Goal: Transaction & Acquisition: Book appointment/travel/reservation

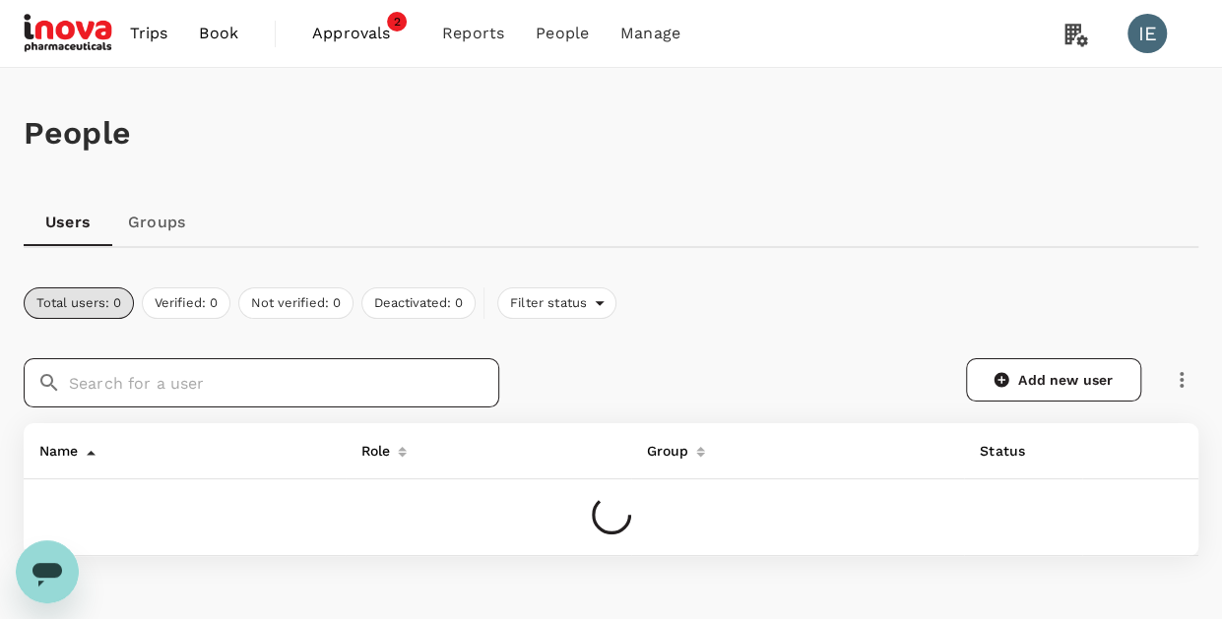
click at [294, 379] on input "text" at bounding box center [284, 382] width 430 height 49
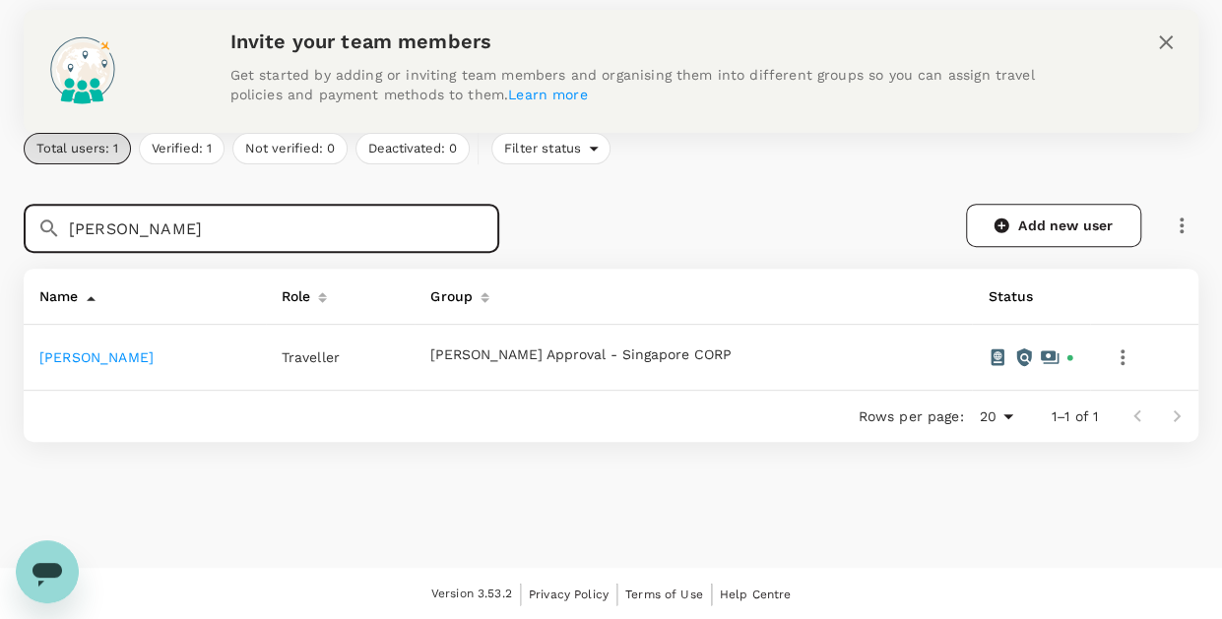
type input "cecile"
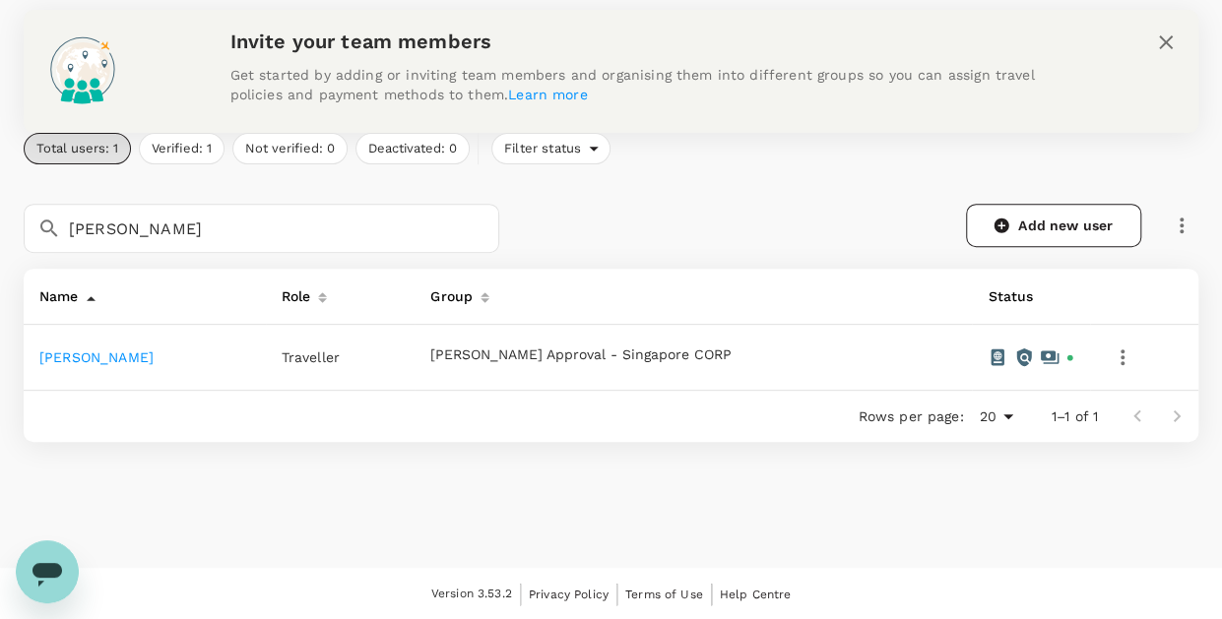
click at [102, 358] on link "[PERSON_NAME]" at bounding box center [96, 358] width 114 height 16
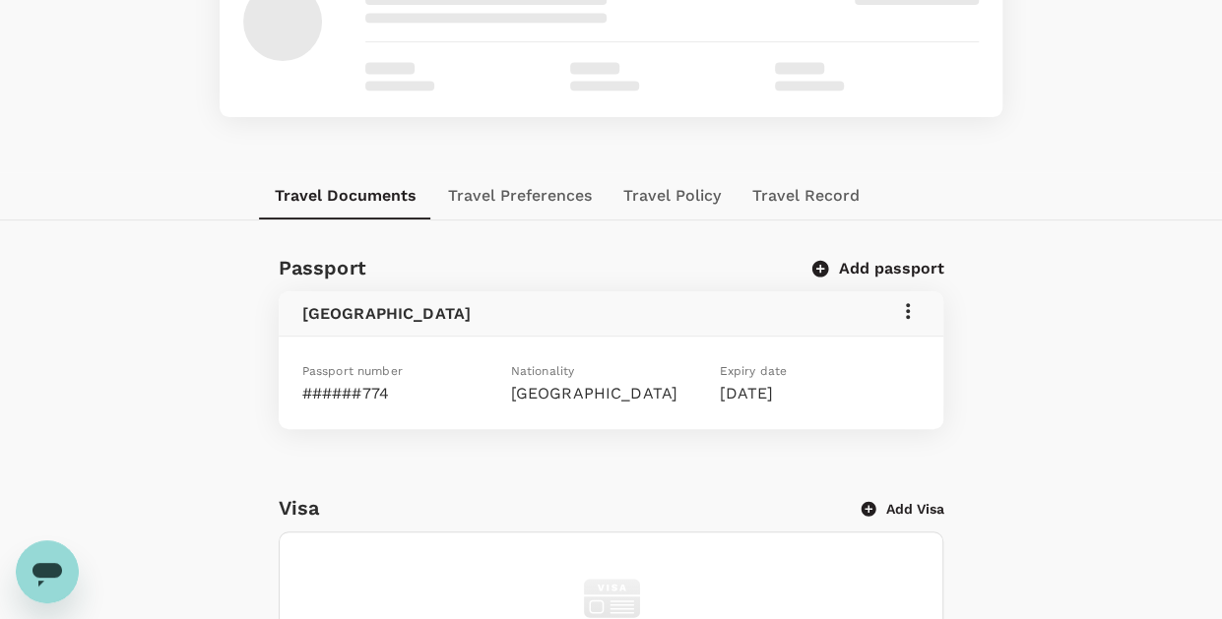
click at [660, 198] on button "Travel Policy" at bounding box center [672, 195] width 129 height 47
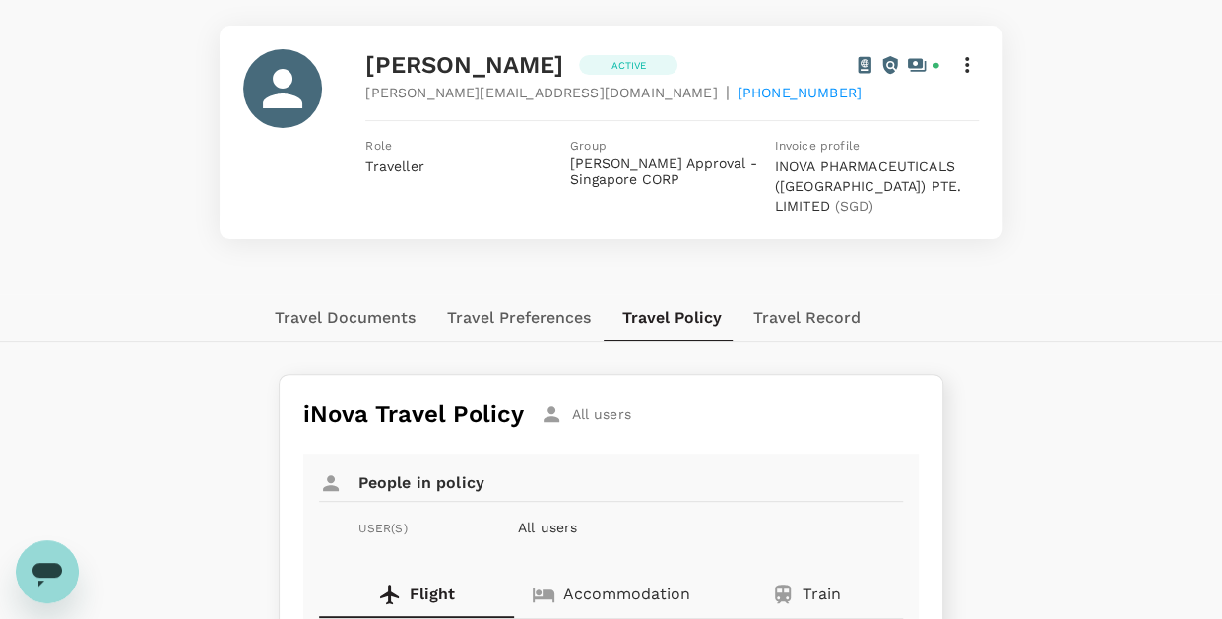
scroll to position [300, 0]
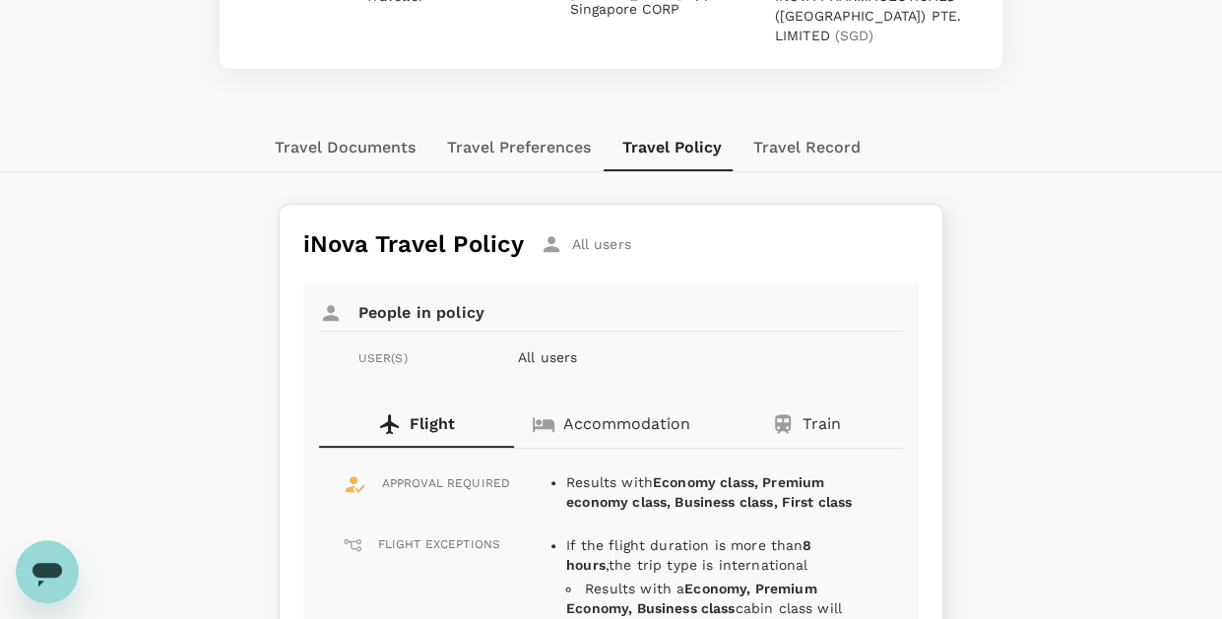
click at [543, 133] on button "Travel Preferences" at bounding box center [518, 147] width 175 height 47
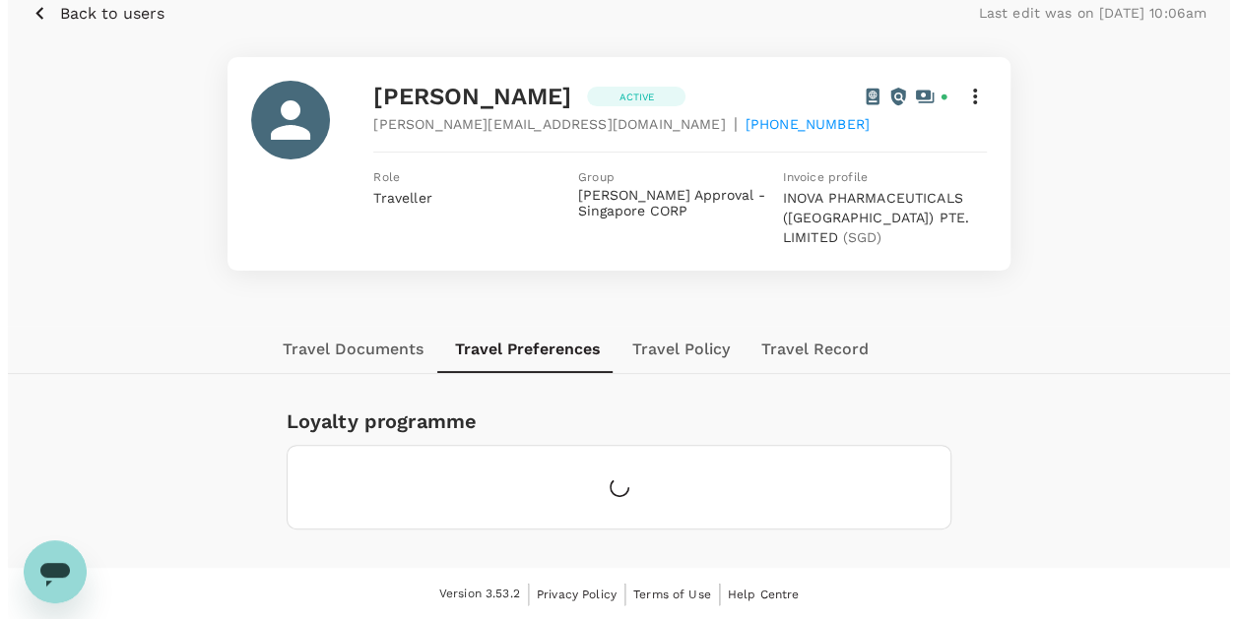
scroll to position [140, 0]
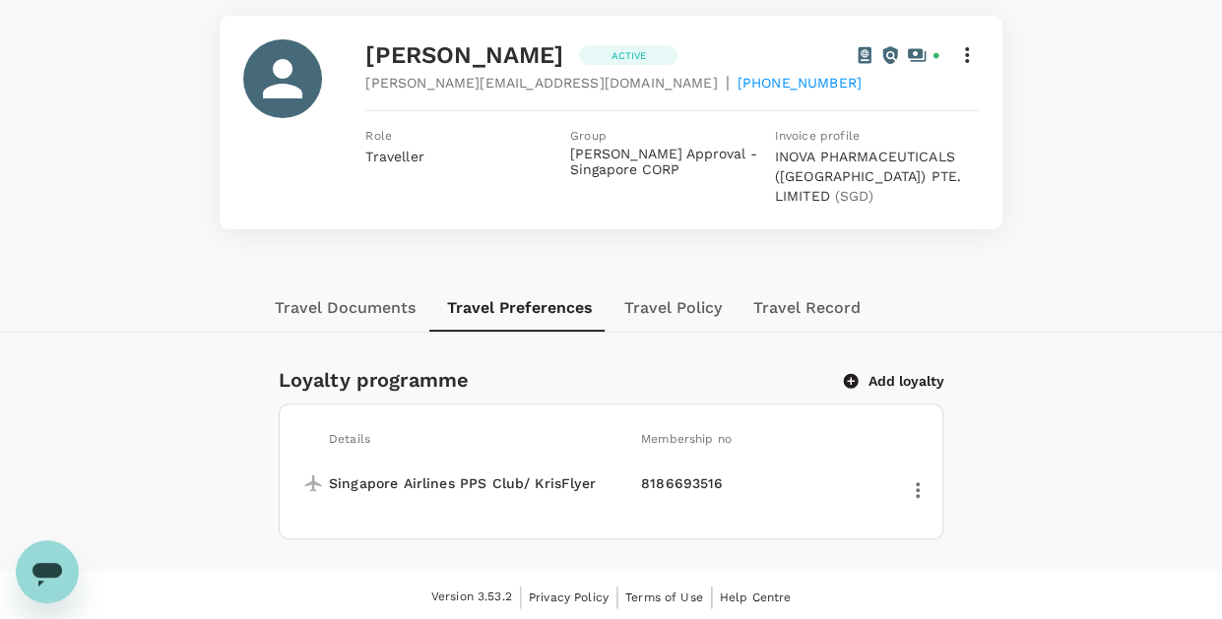
click at [914, 484] on icon "button" at bounding box center [918, 491] width 24 height 24
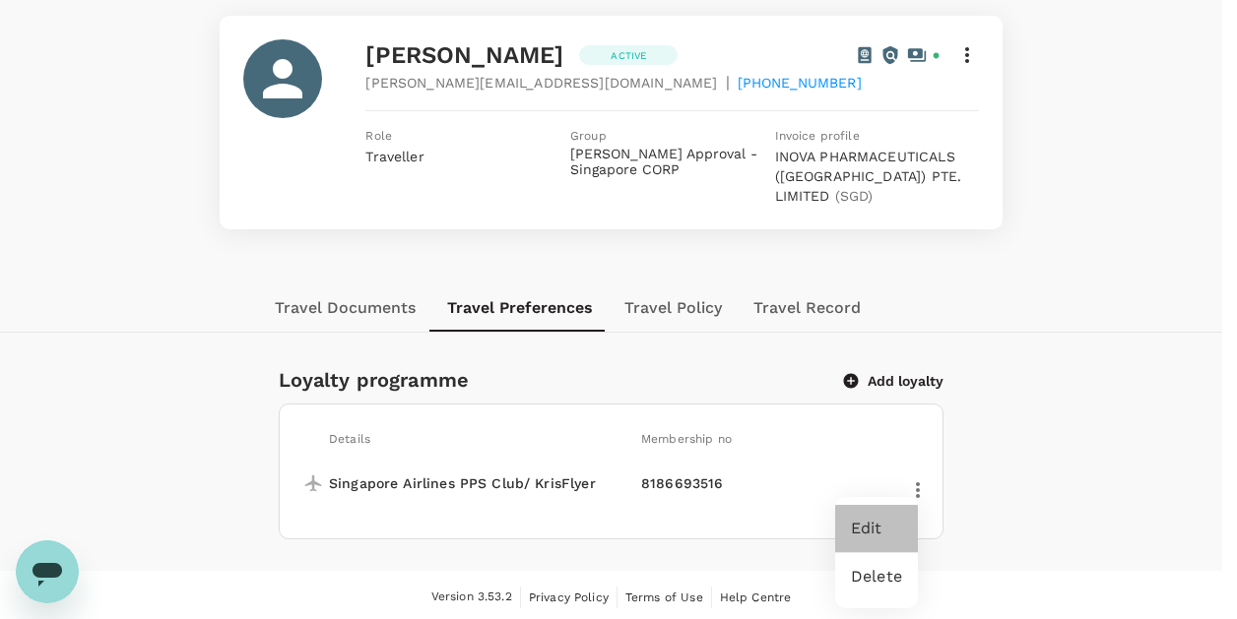
click at [884, 522] on span "Edit" at bounding box center [876, 529] width 51 height 24
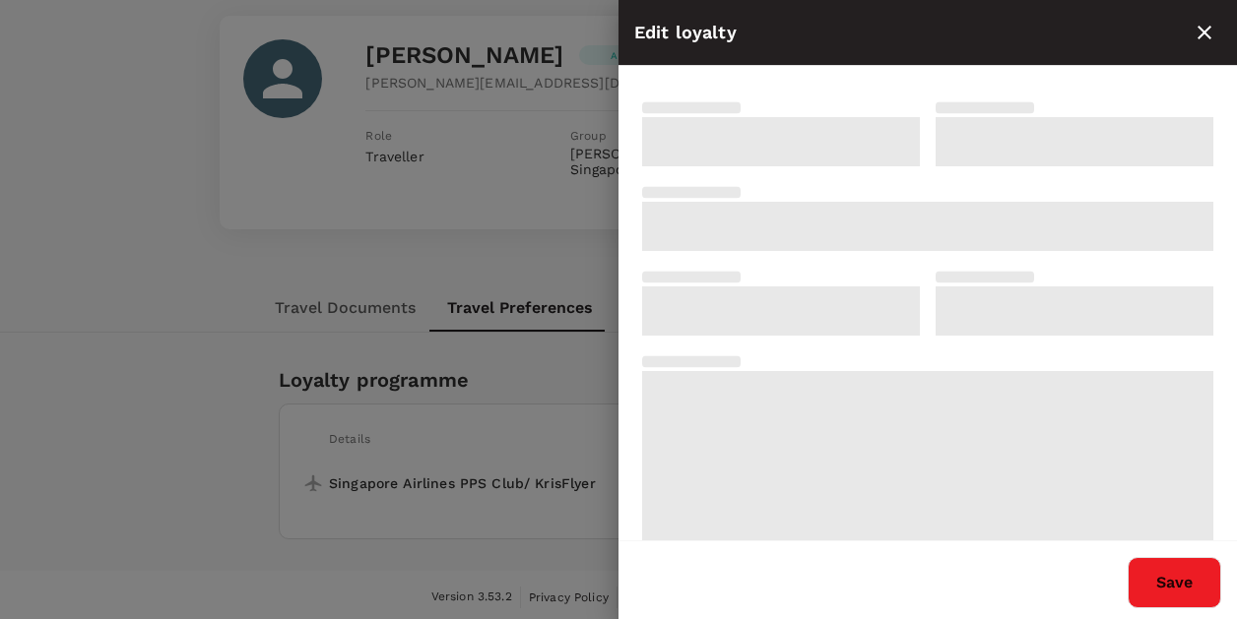
type input "8186693516"
type input "Singapore Airlines PPS Club/ KrisFlyer"
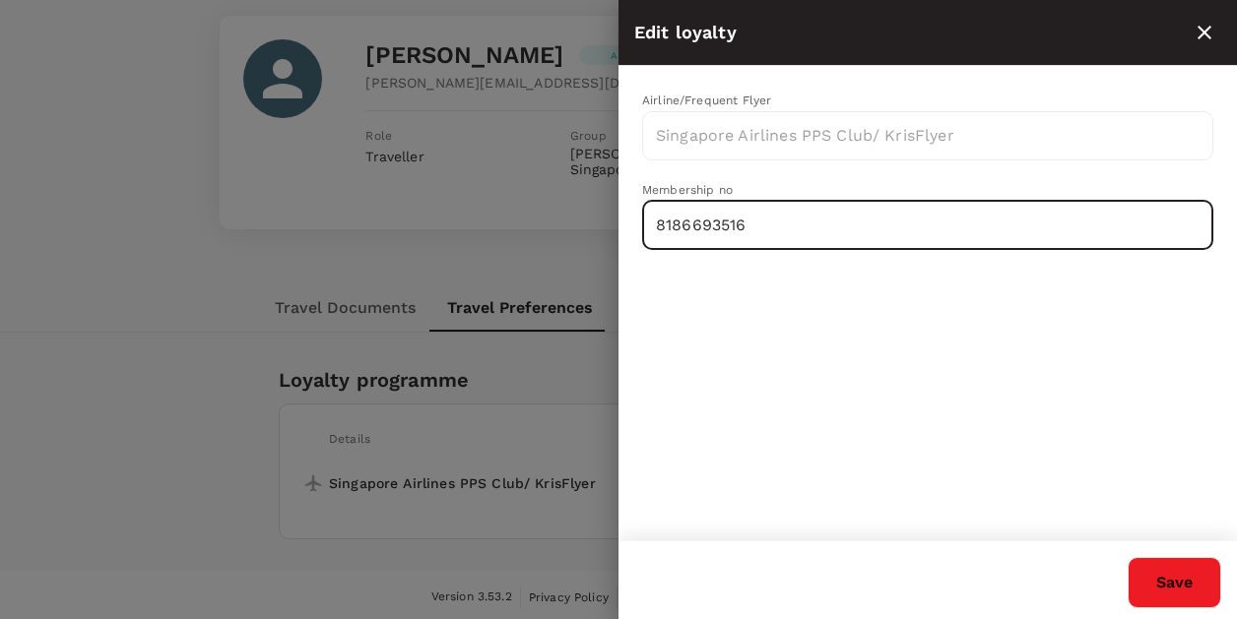
drag, startPoint x: 698, startPoint y: 222, endPoint x: 541, endPoint y: 219, distance: 157.6
click at [541, 219] on div "Edit loyalty Airline/Frequent Flyer Singapore Airlines PPS Club/ KrisFlyer ​ Me…" at bounding box center [618, 309] width 1237 height 619
paste input "1755"
type input "8186691755"
click at [1165, 570] on button "Save" at bounding box center [1175, 582] width 94 height 51
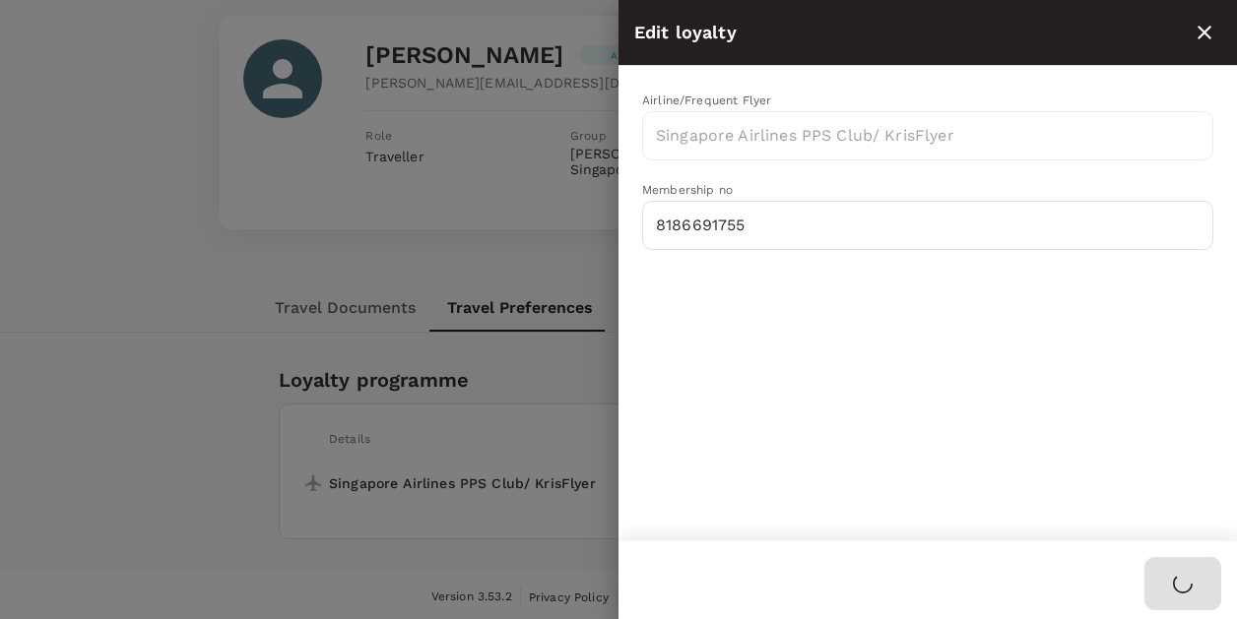
type input "Singapore Airlines PPS Club/ KrisFlyer"
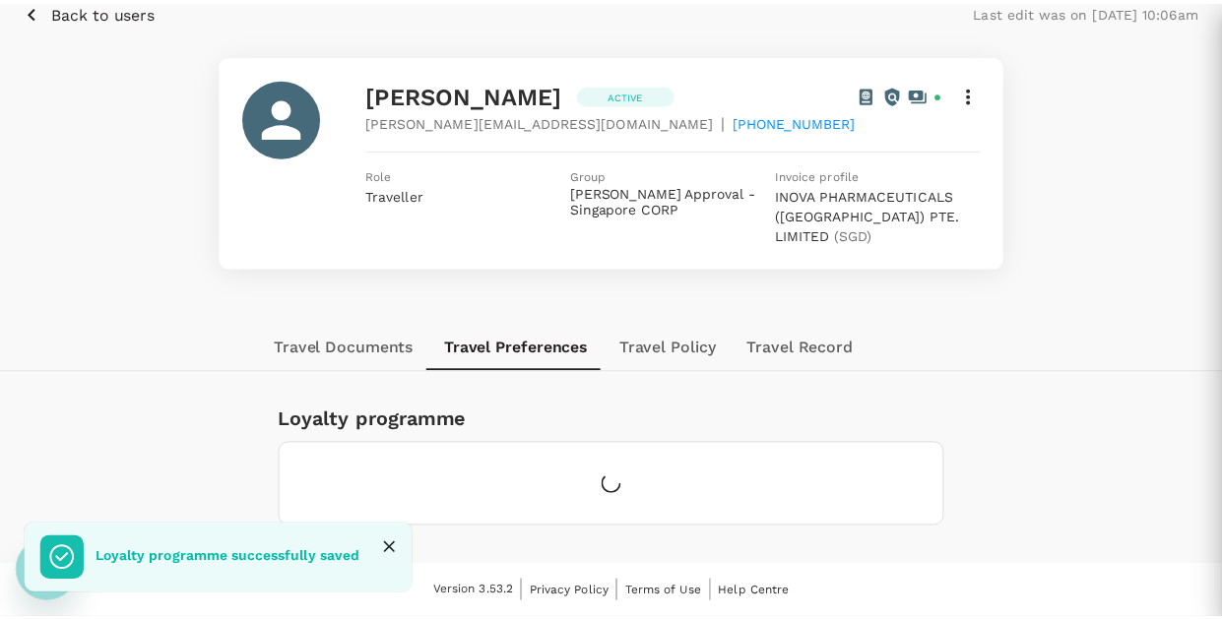
scroll to position [98, 0]
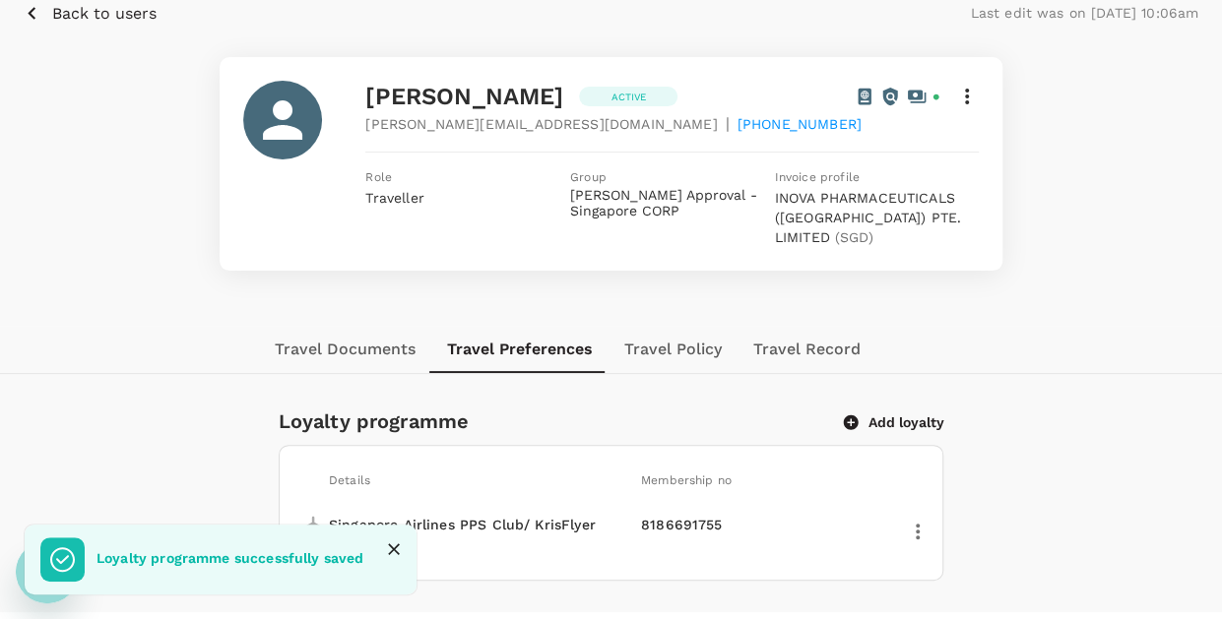
click at [394, 554] on icon "Close" at bounding box center [394, 550] width 20 height 20
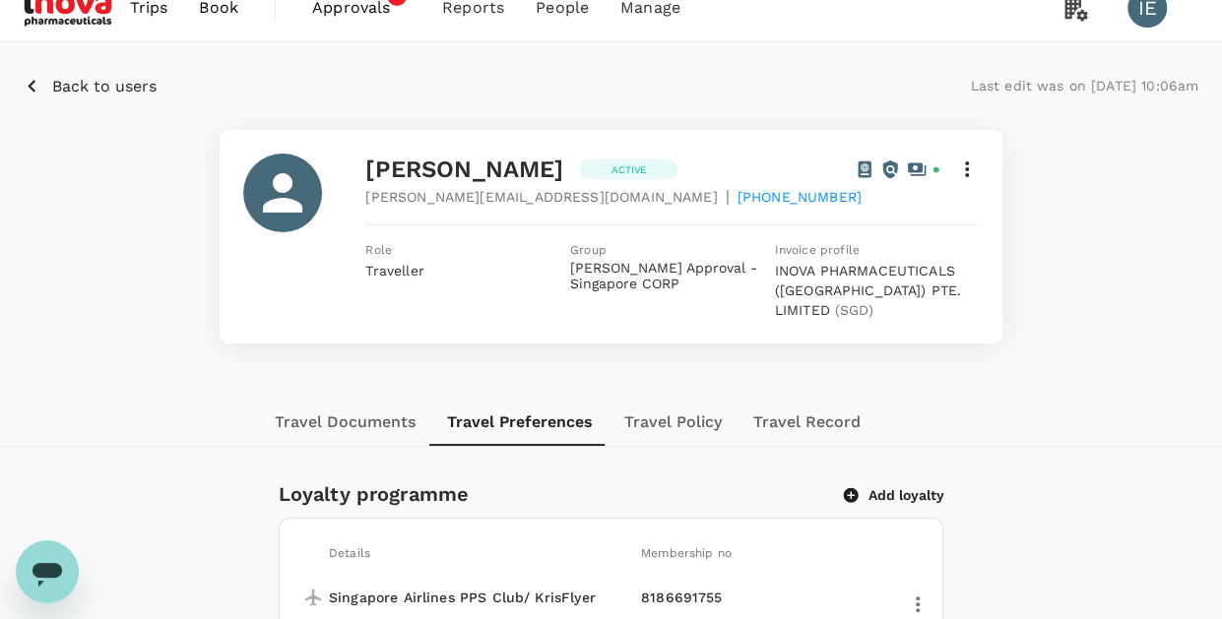
scroll to position [0, 0]
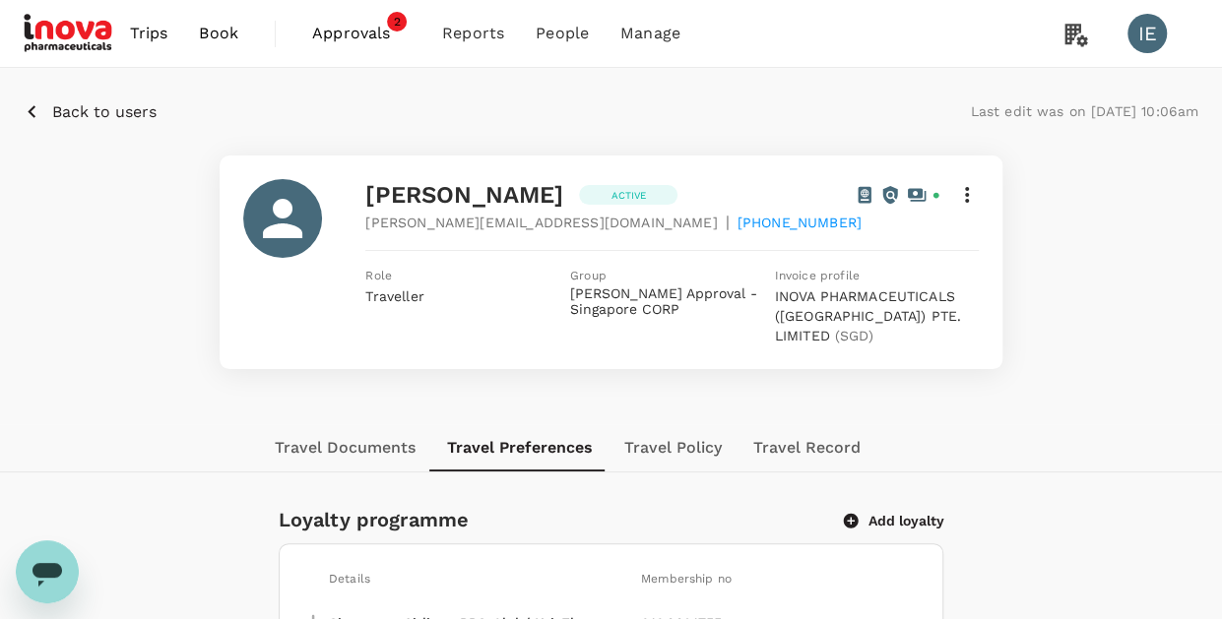
click at [43, 31] on img at bounding box center [69, 33] width 91 height 43
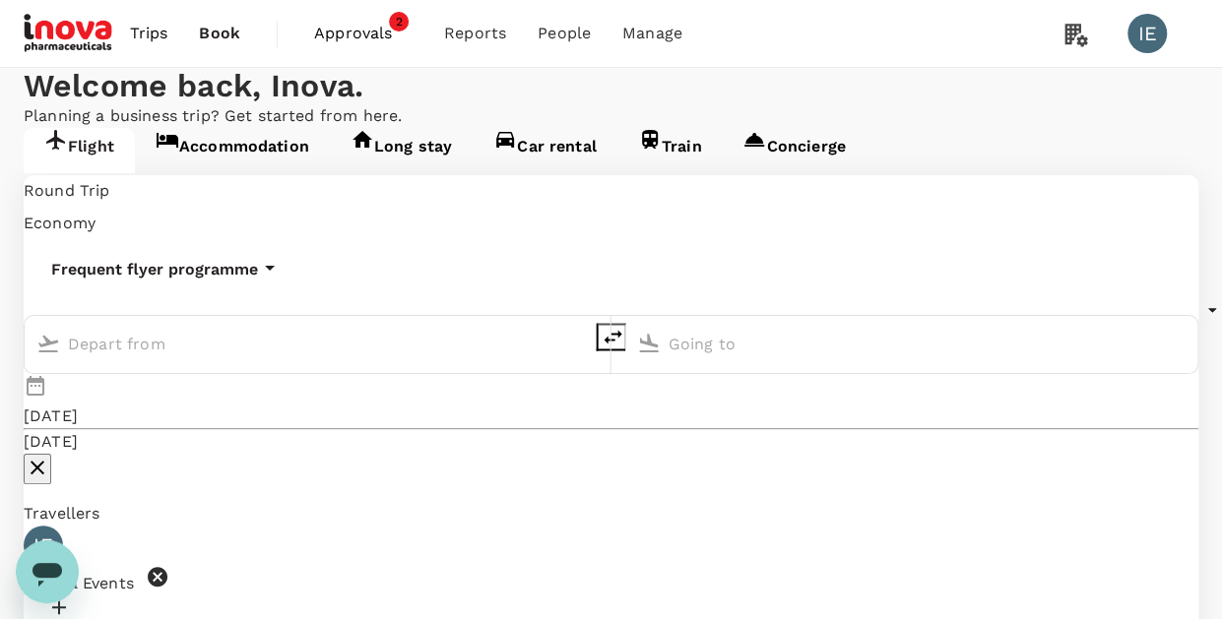
type input "Singapore Changi (SIN)"
type input "Chhatrapati Shivaji Intl (BOM)"
type input "Singapore Changi (SIN)"
type input "Chhatrapati Shivaji Intl (BOM)"
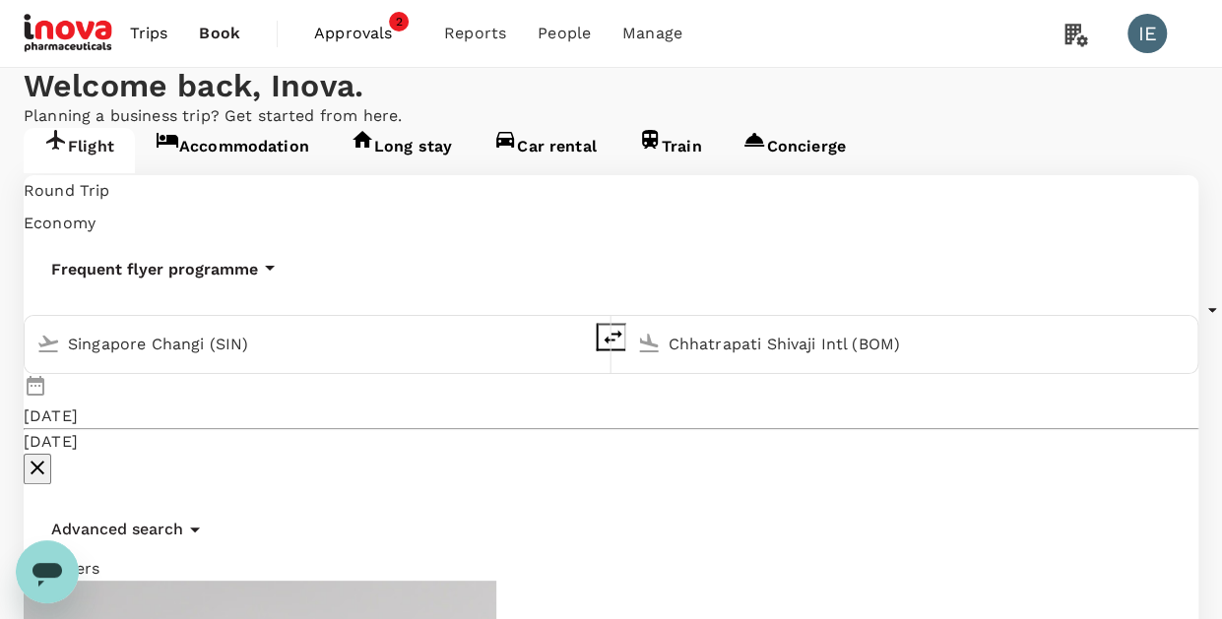
click at [282, 173] on link "Accommodation" at bounding box center [232, 150] width 195 height 45
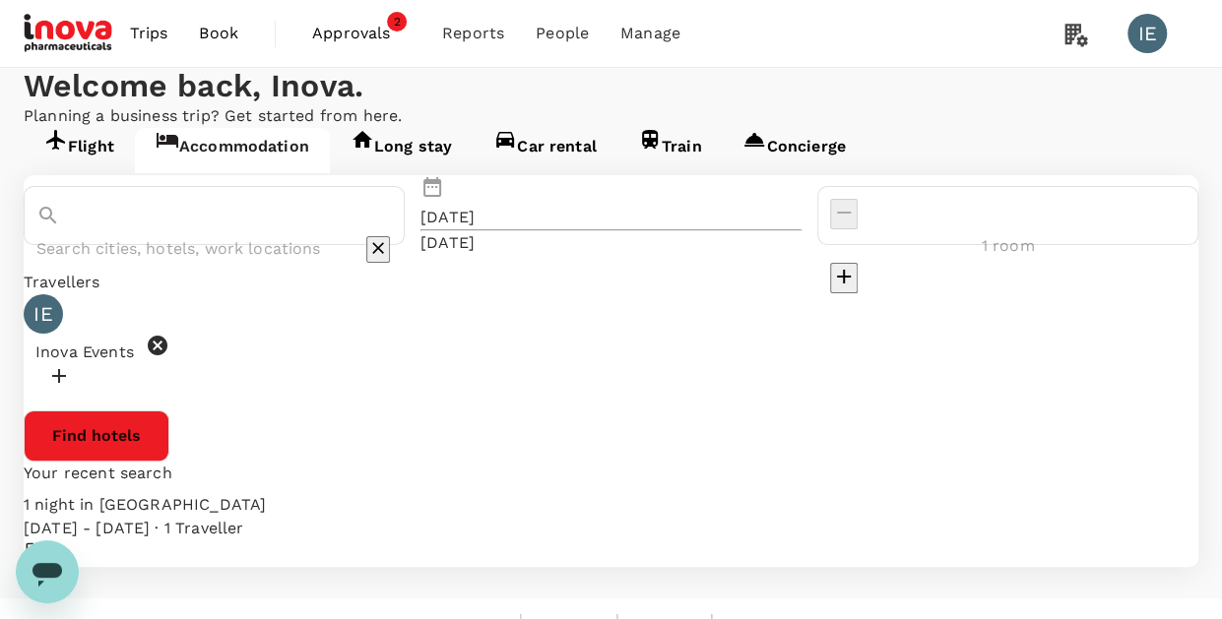
type input "Conrad Singapore Marina Bay"
click at [237, 358] on icon at bounding box center [226, 346] width 24 height 24
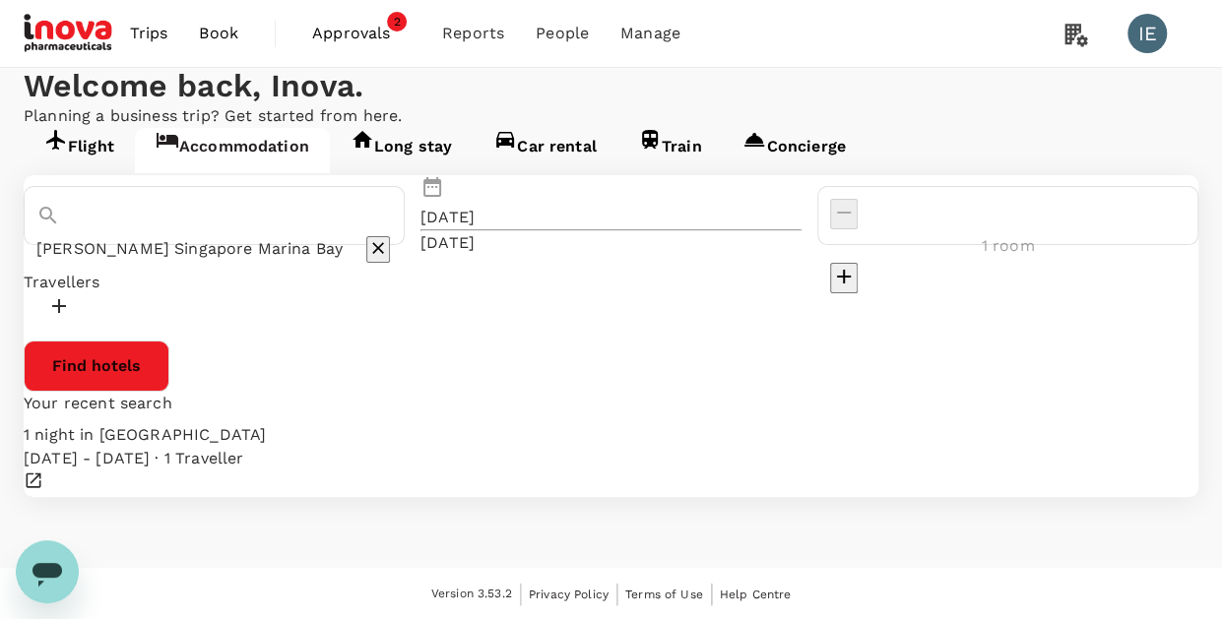
click at [147, 325] on div at bounding box center [611, 309] width 1175 height 31
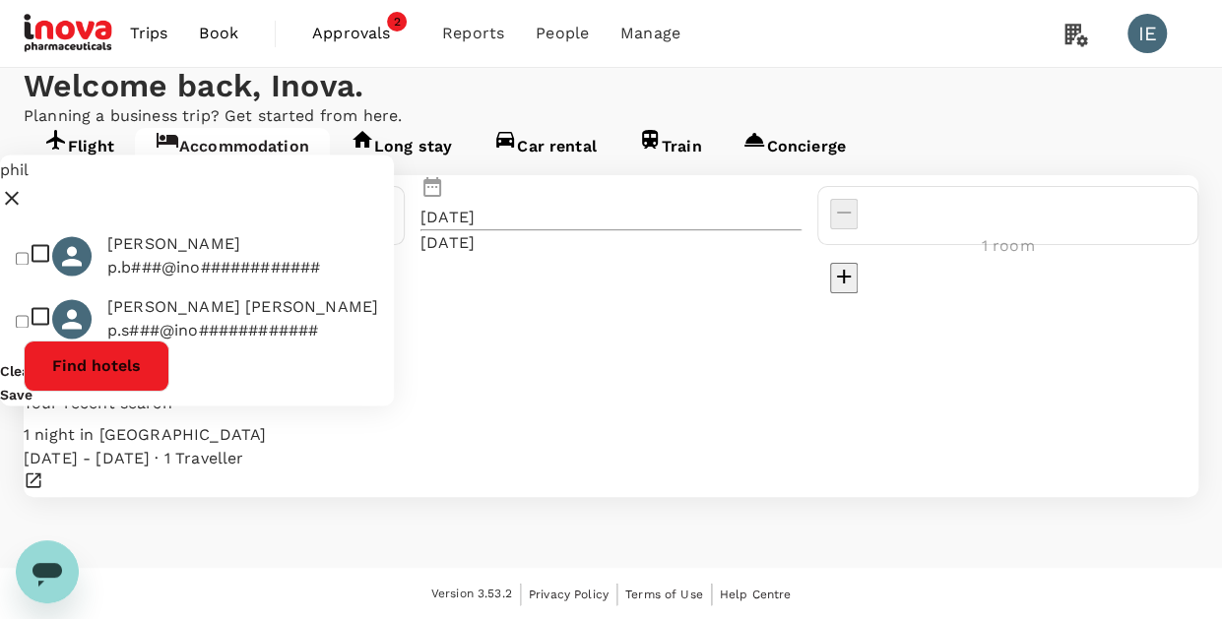
type input "phil"
click at [26, 315] on input "checkbox" at bounding box center [22, 321] width 13 height 13
checkbox input "true"
click at [33, 387] on button "Save" at bounding box center [16, 395] width 33 height 16
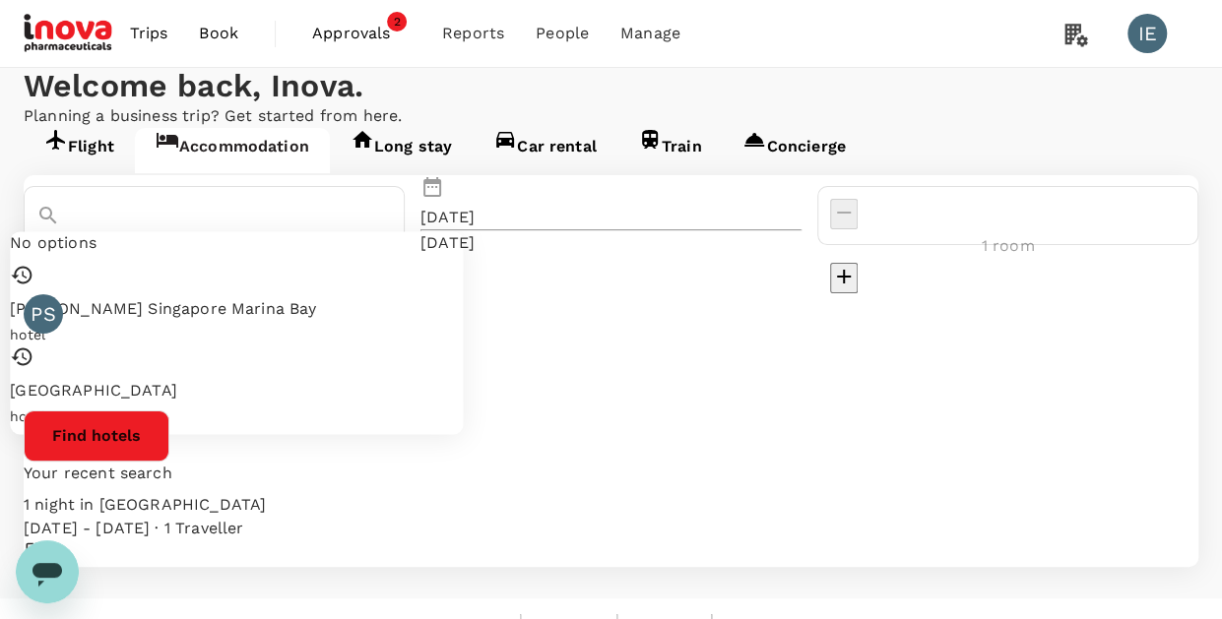
drag, startPoint x: 407, startPoint y: 318, endPoint x: 110, endPoint y: 301, distance: 296.9
click at [110, 266] on div "Conrad Singapore Marina Bay" at bounding box center [214, 232] width 356 height 67
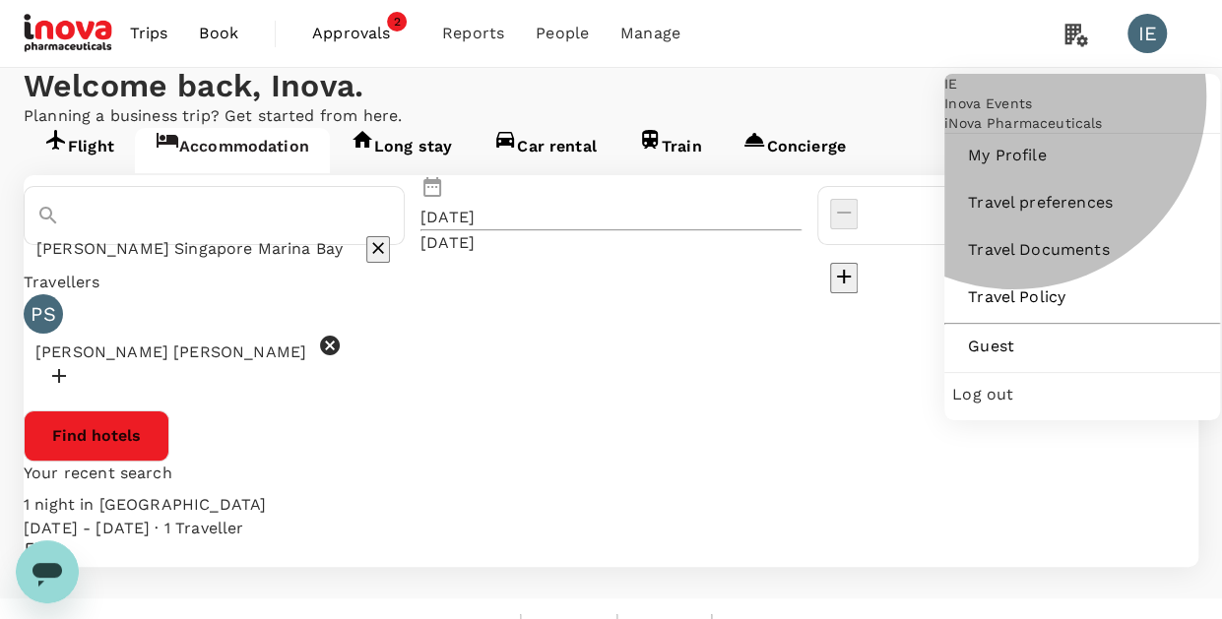
click at [1021, 407] on span "Log out" at bounding box center [1082, 395] width 260 height 24
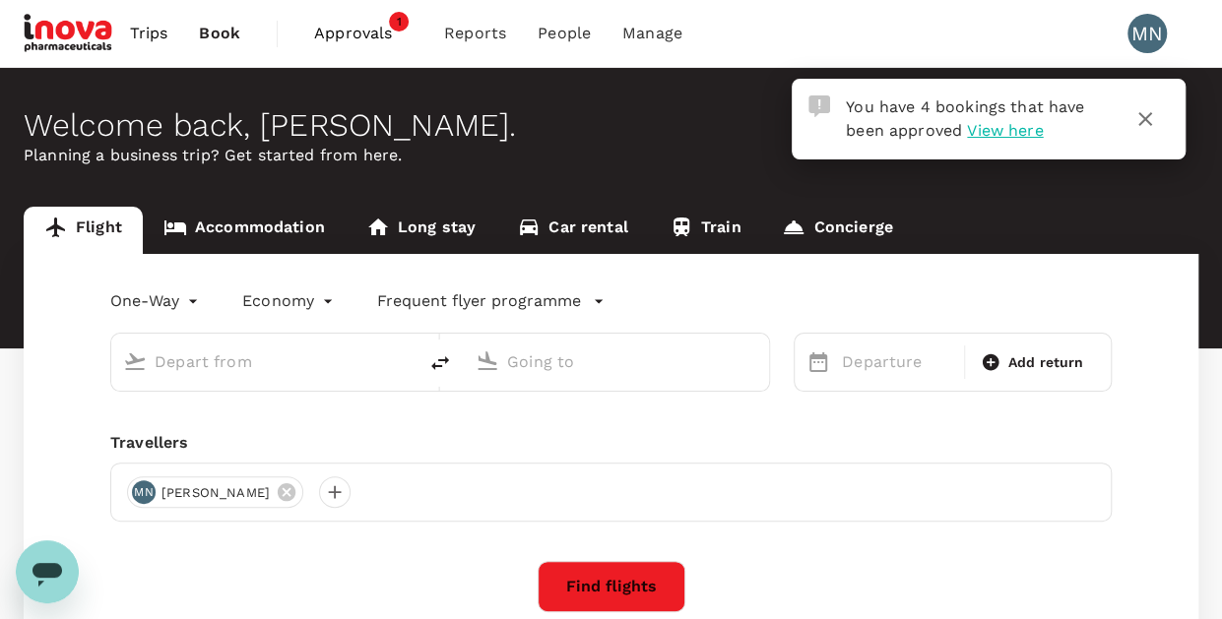
type input "roundtrip"
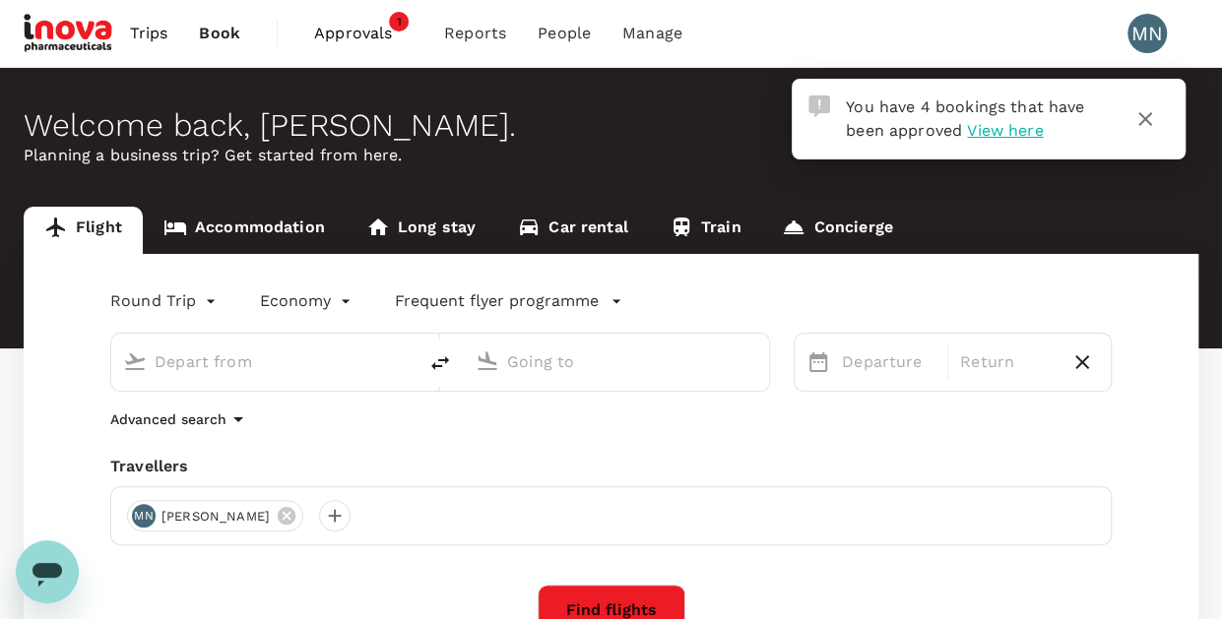
type input "Singapore Changi (SIN)"
type input "Chhatrapati Shivaji Intl (BOM)"
